Goal: Task Accomplishment & Management: Use online tool/utility

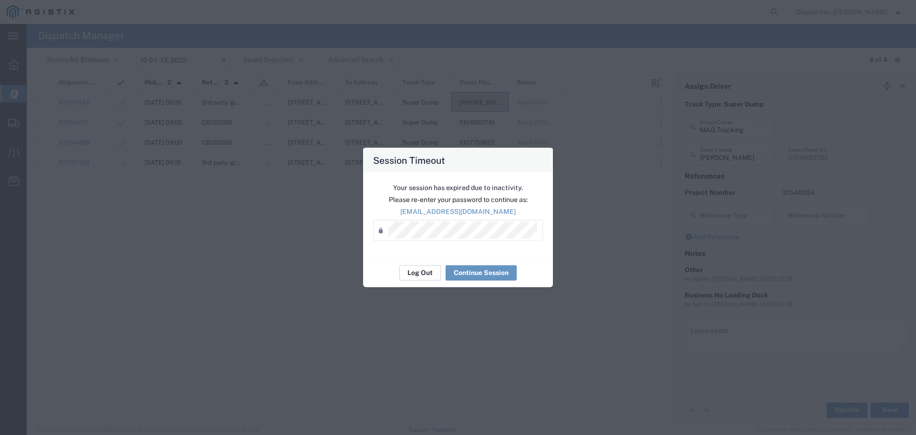
click at [411, 276] on button "Log Out" at bounding box center [420, 272] width 42 height 15
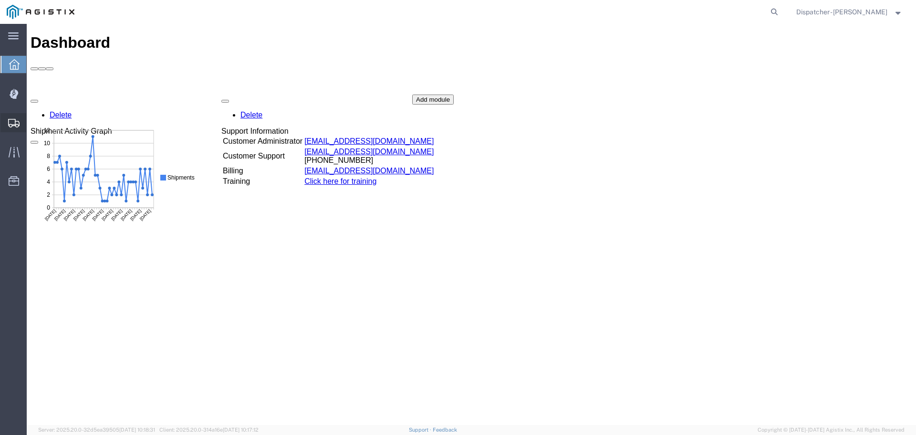
click at [12, 125] on icon at bounding box center [13, 123] width 11 height 9
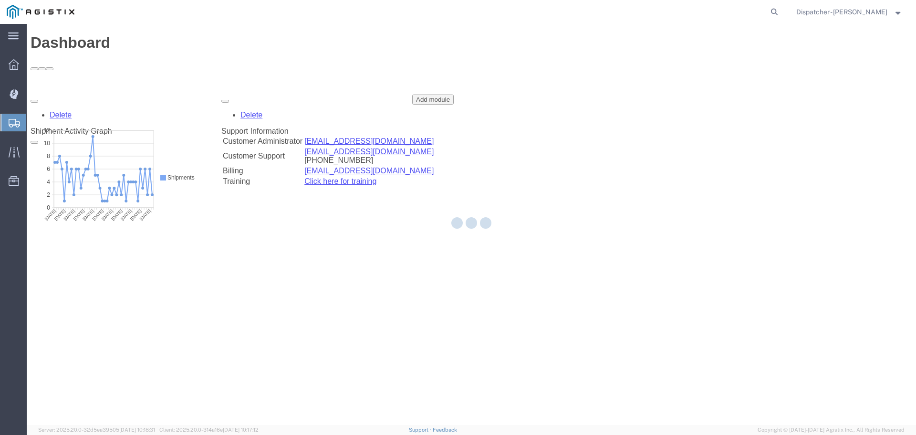
click at [12, 125] on icon at bounding box center [14, 123] width 11 height 9
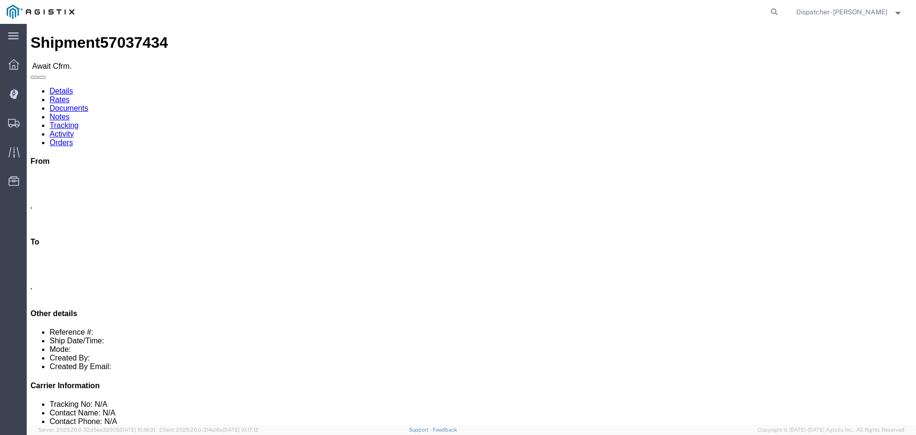
click at [70, 113] on link "Notes" at bounding box center [60, 117] width 20 height 8
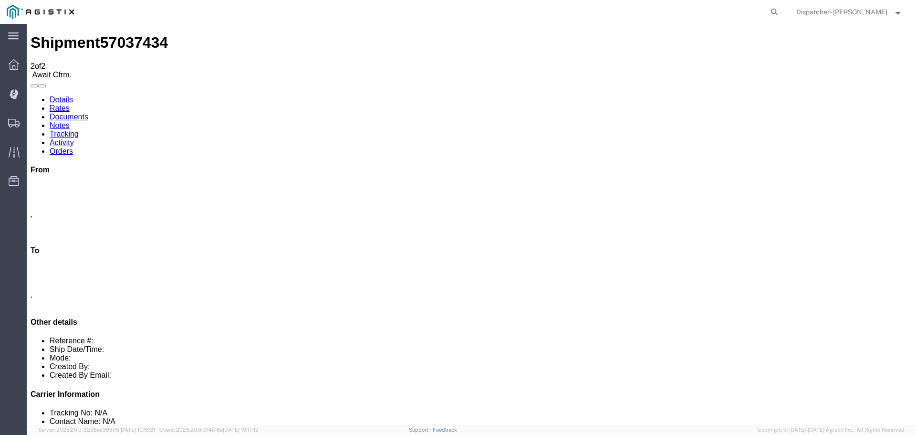
click at [52, 95] on link "Details" at bounding box center [61, 99] width 23 height 8
click link "Rates"
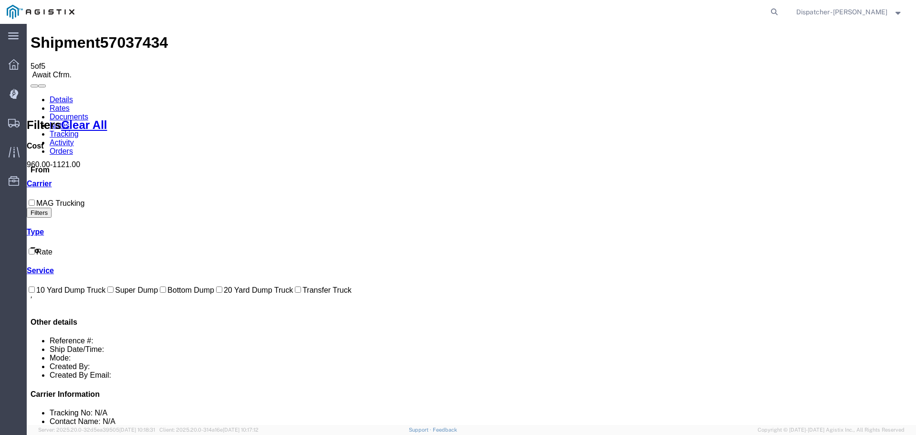
click at [88, 113] on link "Documents" at bounding box center [69, 117] width 39 height 8
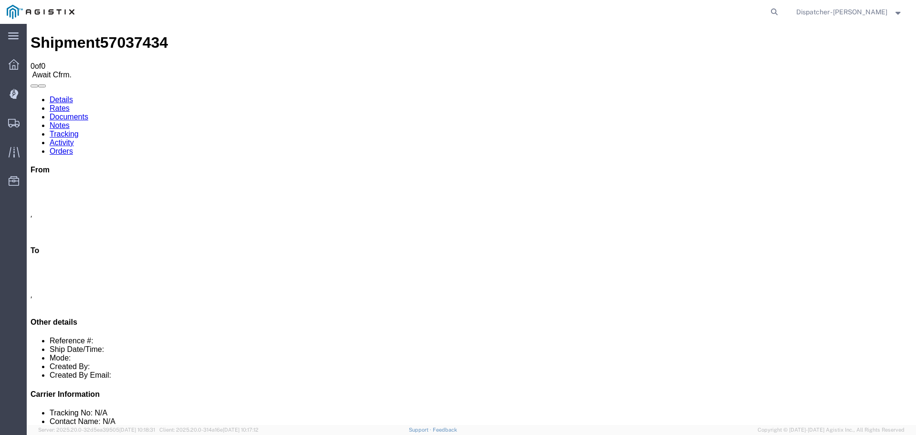
click at [79, 130] on link "Tracking" at bounding box center [64, 134] width 29 height 8
click at [88, 113] on link "Documents" at bounding box center [69, 117] width 39 height 8
click at [70, 121] on link "Notes" at bounding box center [60, 125] width 20 height 8
click at [15, 59] on div at bounding box center [13, 64] width 27 height 19
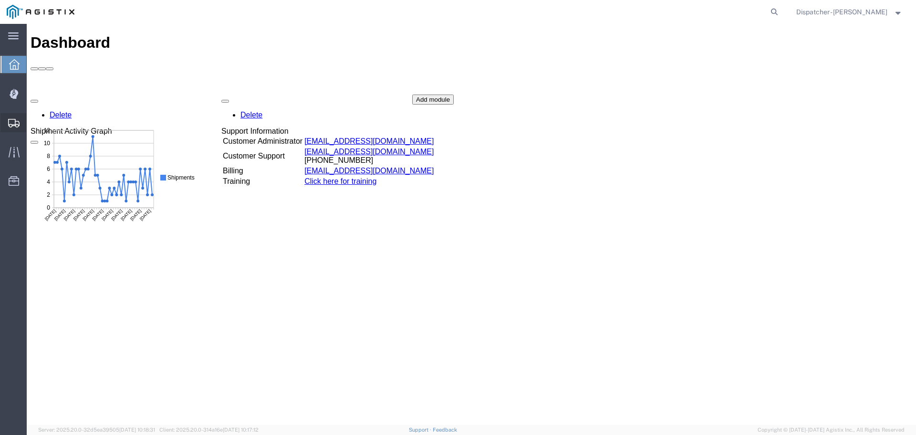
click at [33, 120] on span "Shipments" at bounding box center [29, 122] width 7 height 19
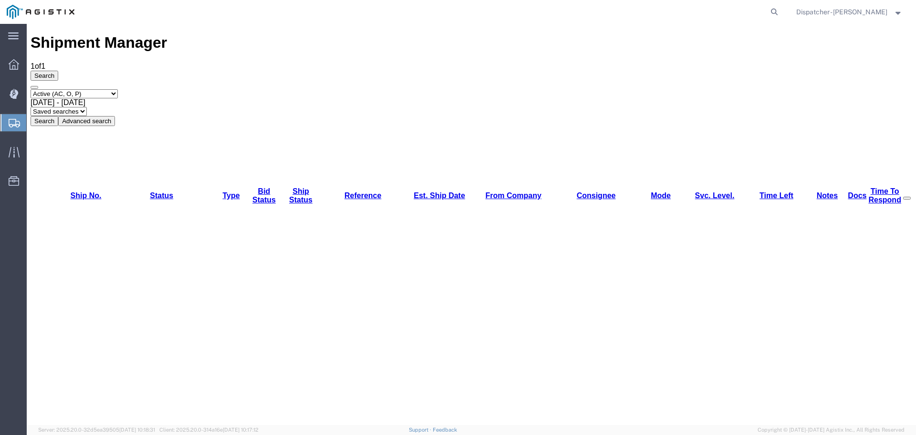
click at [115, 116] on button "Advanced search" at bounding box center [86, 121] width 57 height 10
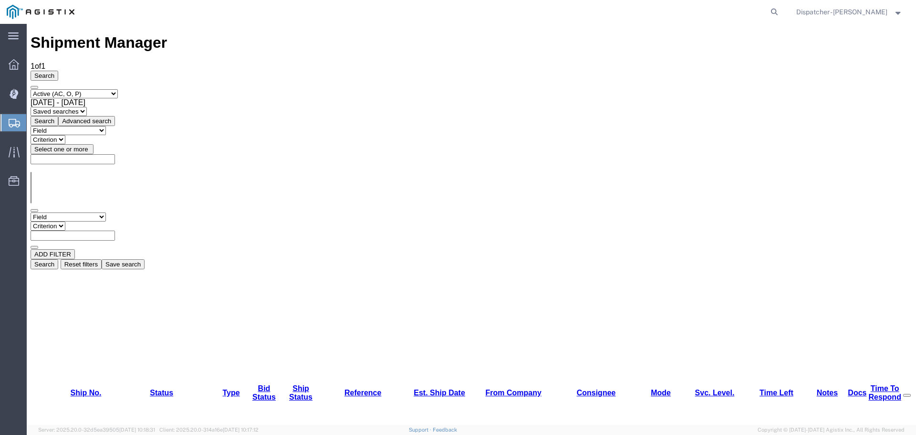
click at [106, 212] on select "Field Account Batch Id Bid No Broker Name Carrier Name Carrier Ref Number Consi…" at bounding box center [68, 216] width 75 height 9
click at [65, 221] on select "Criterion" at bounding box center [48, 225] width 35 height 9
click at [106, 212] on select "Field Account Batch Id Bid No Broker Name Carrier Name Carrier Ref Number Consi…" at bounding box center [68, 216] width 75 height 9
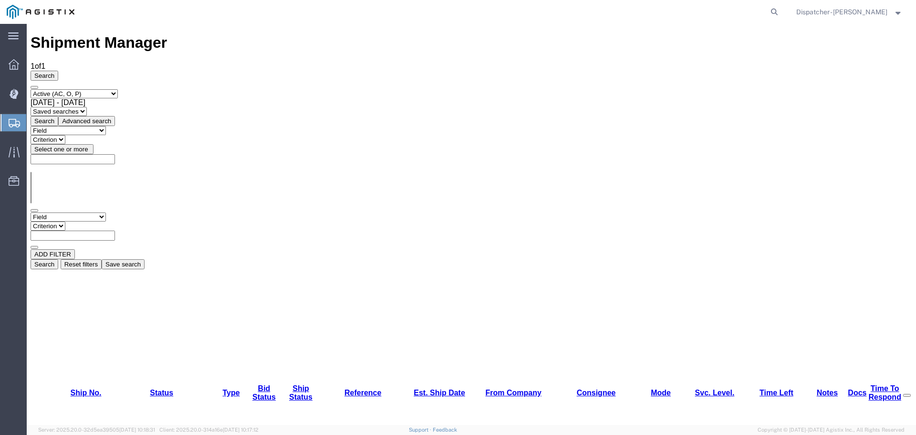
click at [218, 249] on div "ADD FILTER" at bounding box center [472, 254] width 882 height 10
click at [65, 221] on select "Criterion" at bounding box center [48, 225] width 35 height 9
click at [118, 89] on select "Select status Active (AC, O, P) All Approved Awaiting Confirmation (AC) Booked …" at bounding box center [74, 93] width 87 height 9
select select "ALL"
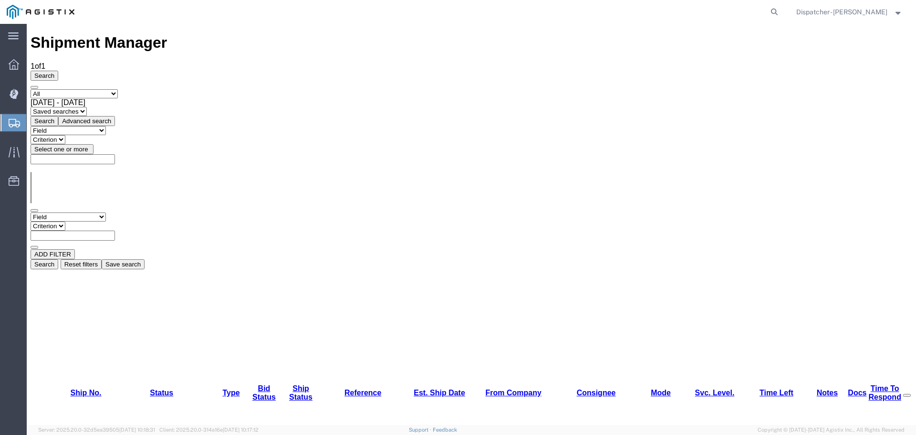
click at [31, 89] on select "Select status Active (AC, O, P) All Approved Awaiting Confirmation (AC) Booked …" at bounding box center [74, 93] width 87 height 9
click at [87, 107] on select "Saved searches" at bounding box center [59, 111] width 56 height 9
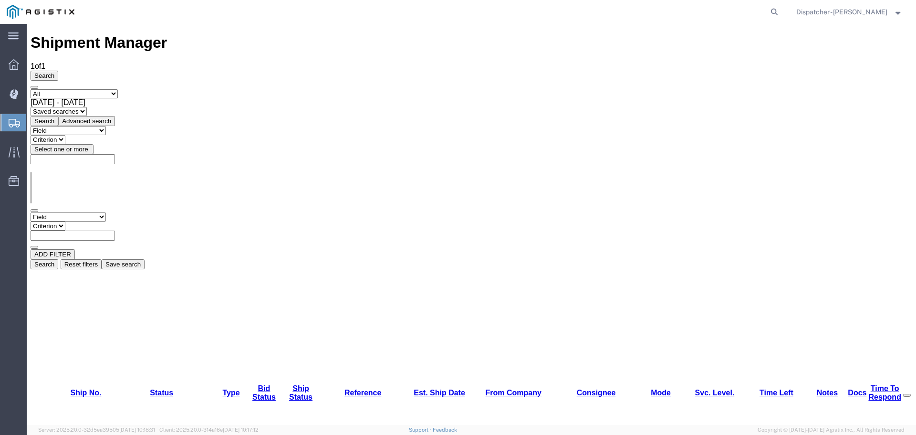
click at [87, 107] on select "Saved searches" at bounding box center [59, 111] width 56 height 9
click at [58, 116] on button "Search" at bounding box center [45, 121] width 28 height 10
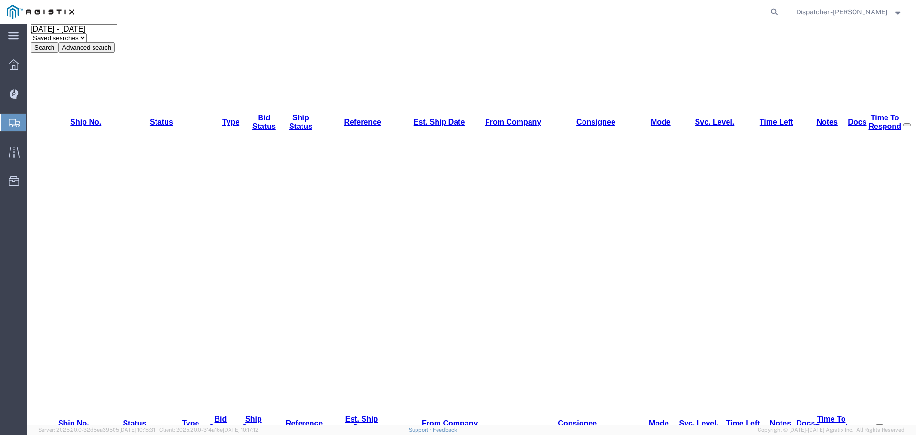
scroll to position [43, 0]
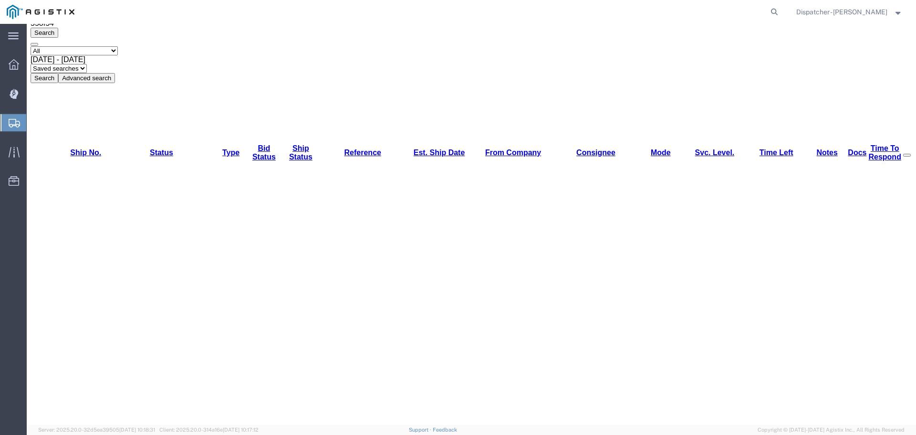
click at [236, 64] on div "Sep 8th 2025 - Oct 8th 2025" at bounding box center [472, 59] width 882 height 9
click at [58, 73] on button "Search" at bounding box center [45, 78] width 28 height 10
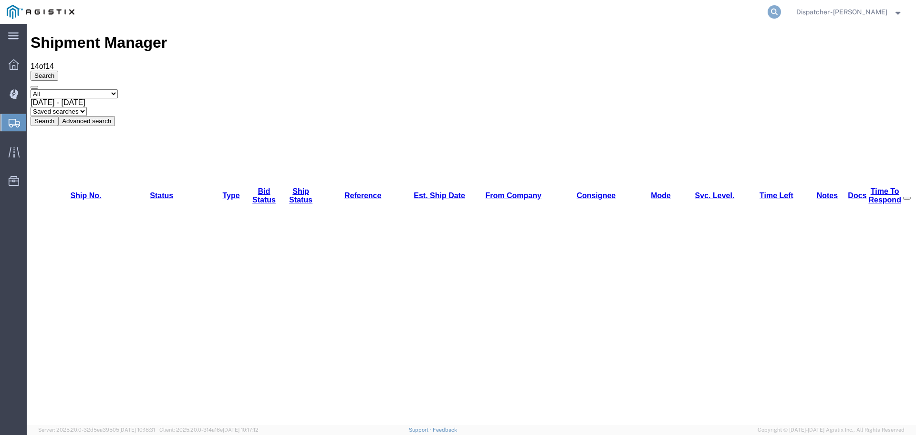
click at [781, 10] on icon at bounding box center [774, 11] width 13 height 13
click at [523, 8] on input "search" at bounding box center [623, 11] width 290 height 23
type input "2025081567"
click at [781, 11] on icon at bounding box center [774, 11] width 13 height 13
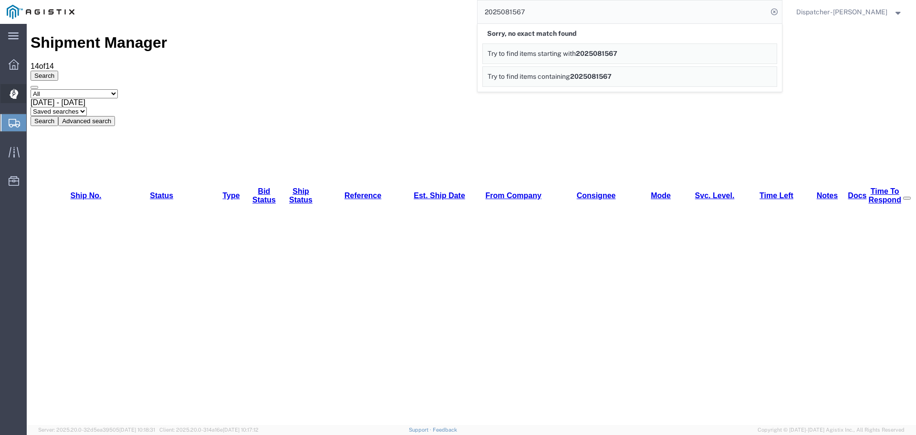
click at [10, 91] on icon at bounding box center [14, 94] width 9 height 10
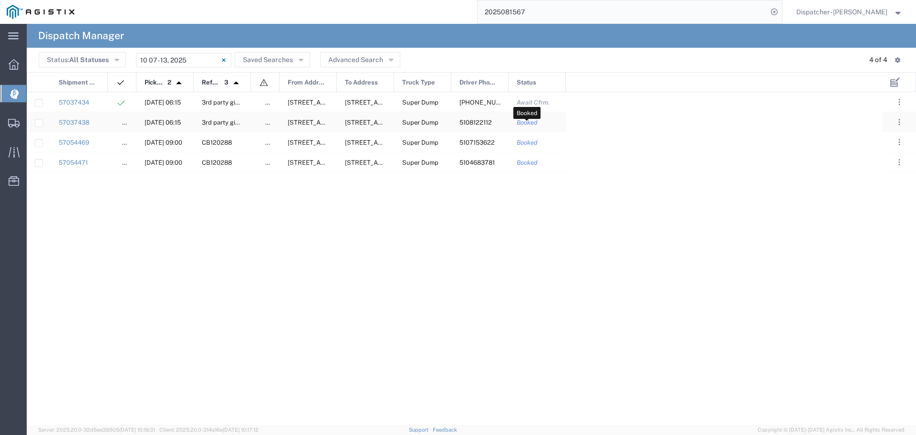
click at [522, 123] on span "Booked" at bounding box center [527, 122] width 21 height 7
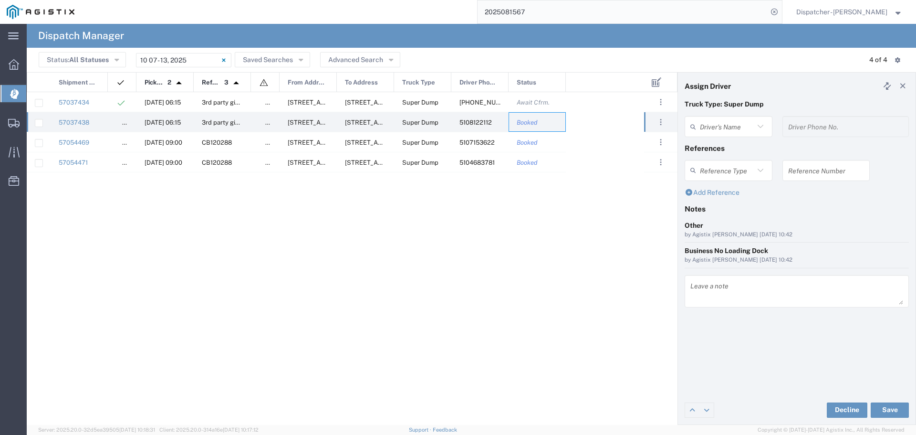
type input "[PERSON_NAME]"
type input "5108122112"
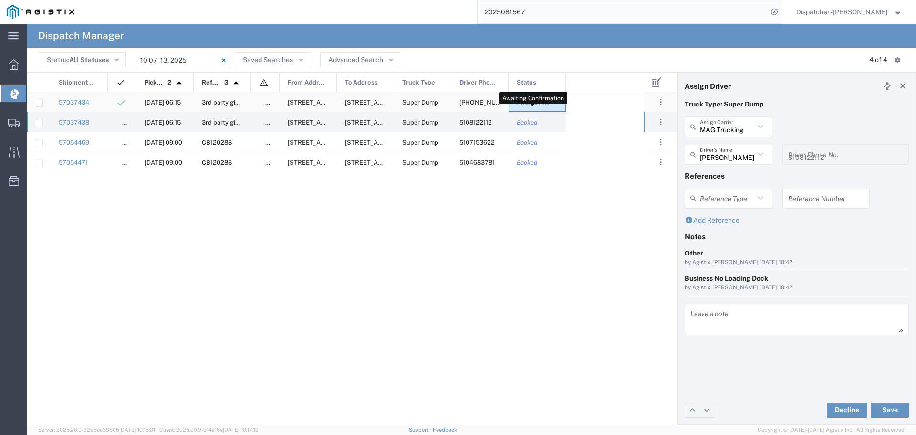
click at [529, 105] on span "Await Cfrm." at bounding box center [533, 102] width 33 height 7
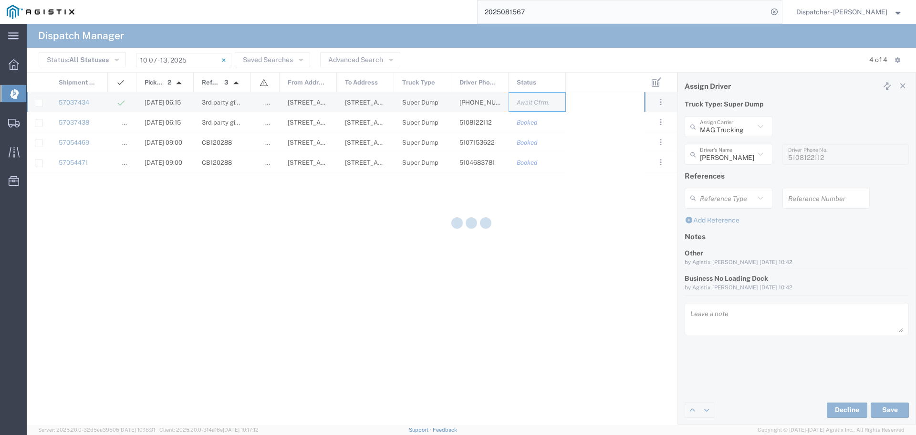
type input "[PERSON_NAME]"
type input "[PHONE_NUMBER]"
